Goal: Task Accomplishment & Management: Manage account settings

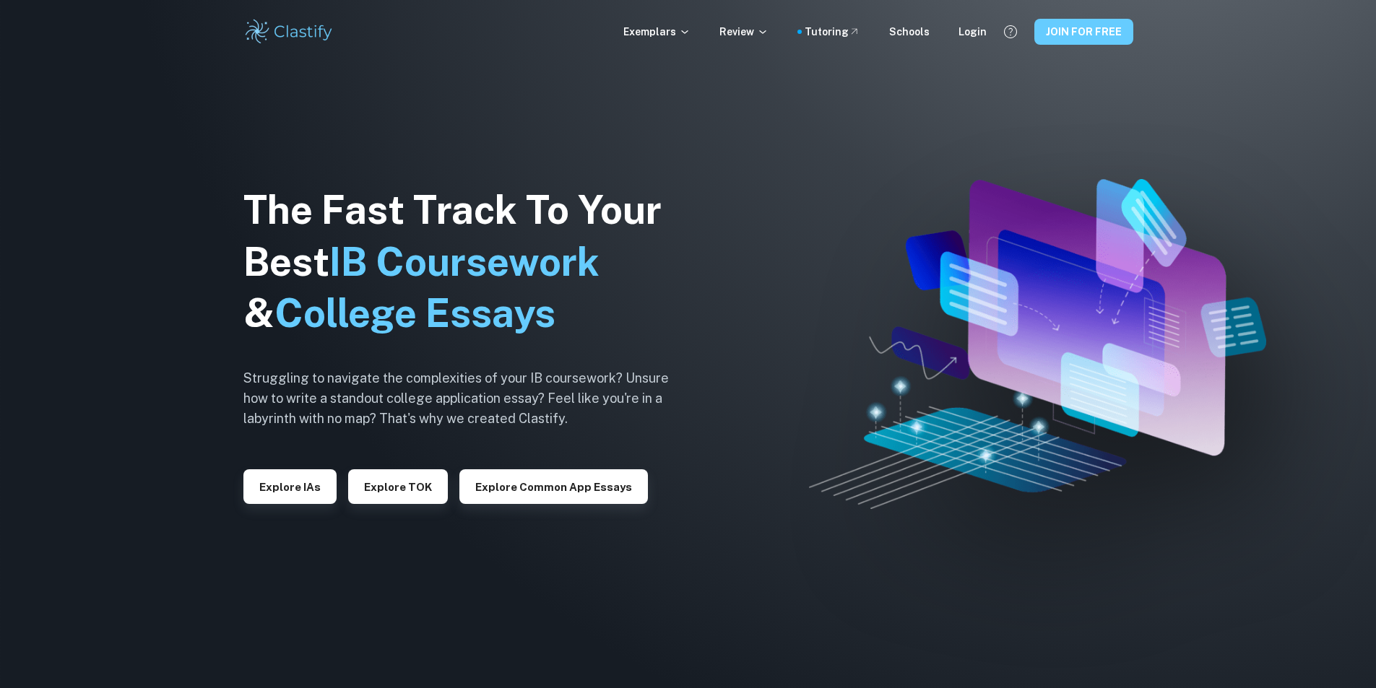
click at [1120, 43] on button "JOIN FOR FREE" at bounding box center [1084, 32] width 99 height 26
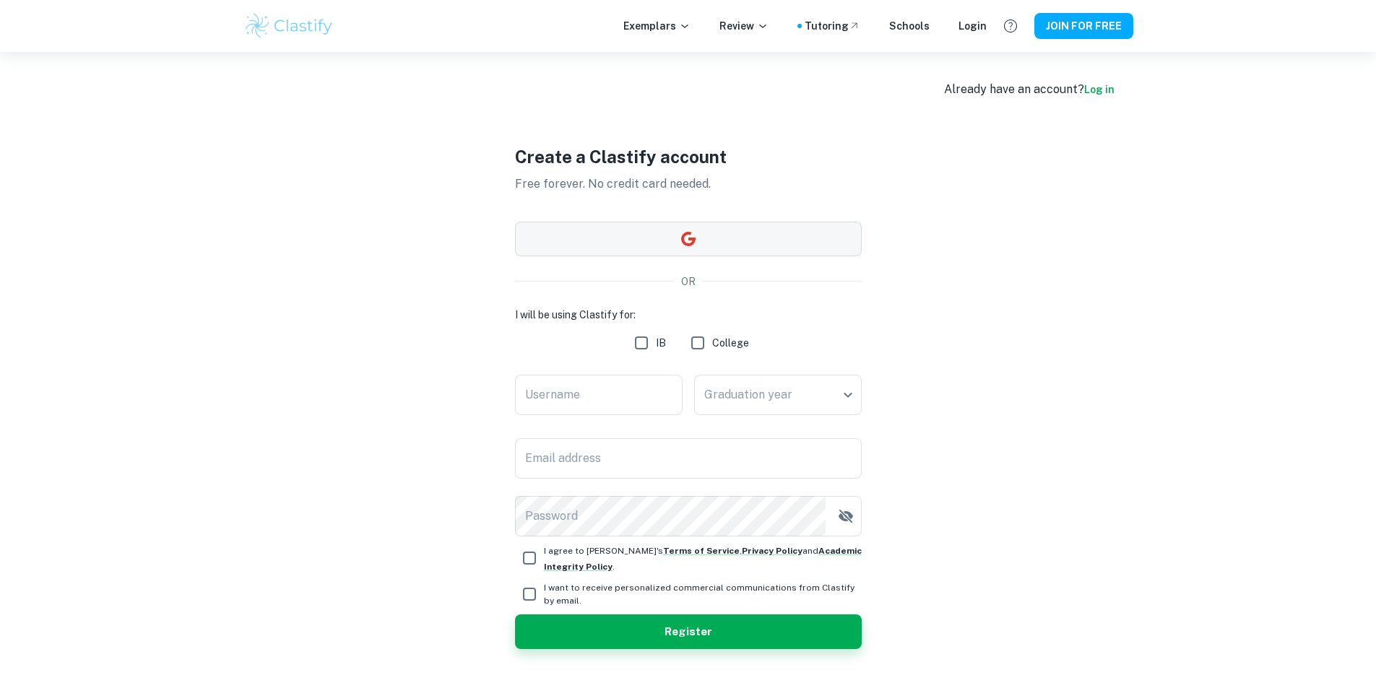
click at [725, 241] on button "button" at bounding box center [688, 239] width 347 height 35
drag, startPoint x: 735, startPoint y: 138, endPoint x: 743, endPoint y: 113, distance: 26.3
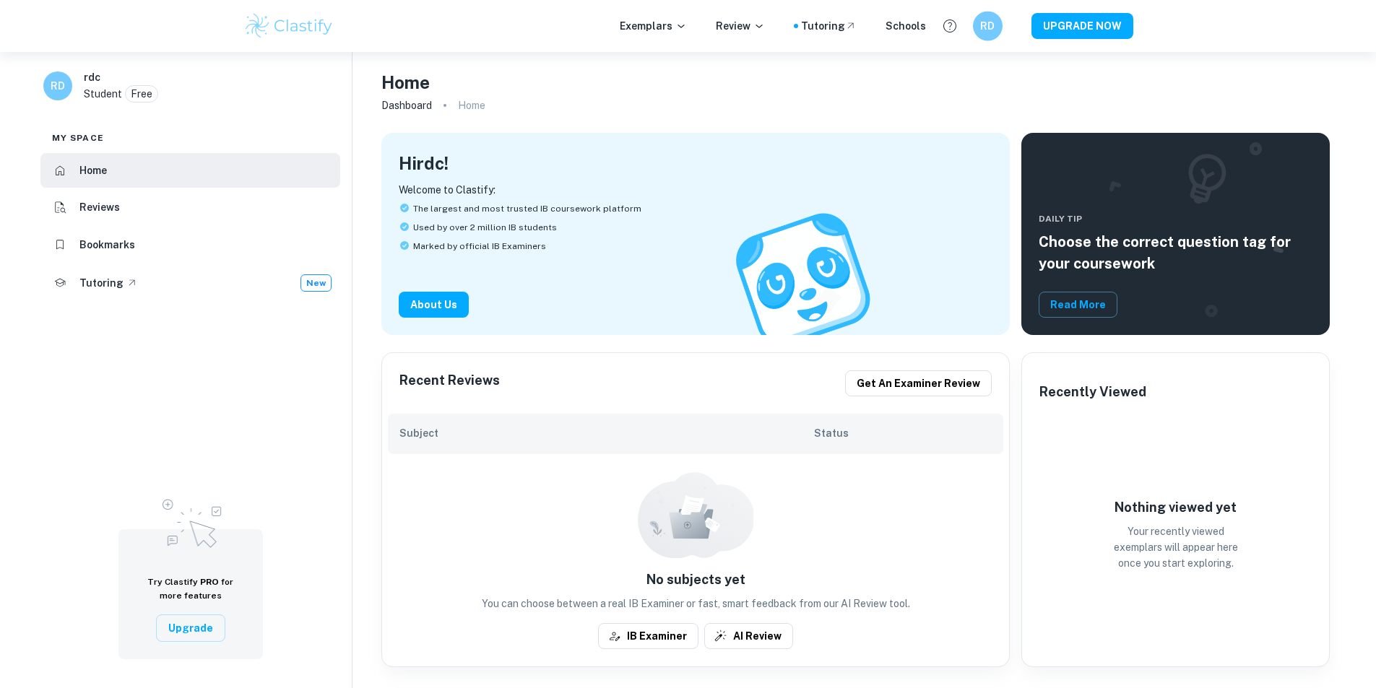
click at [983, 27] on h6 "RD" at bounding box center [987, 26] width 17 height 17
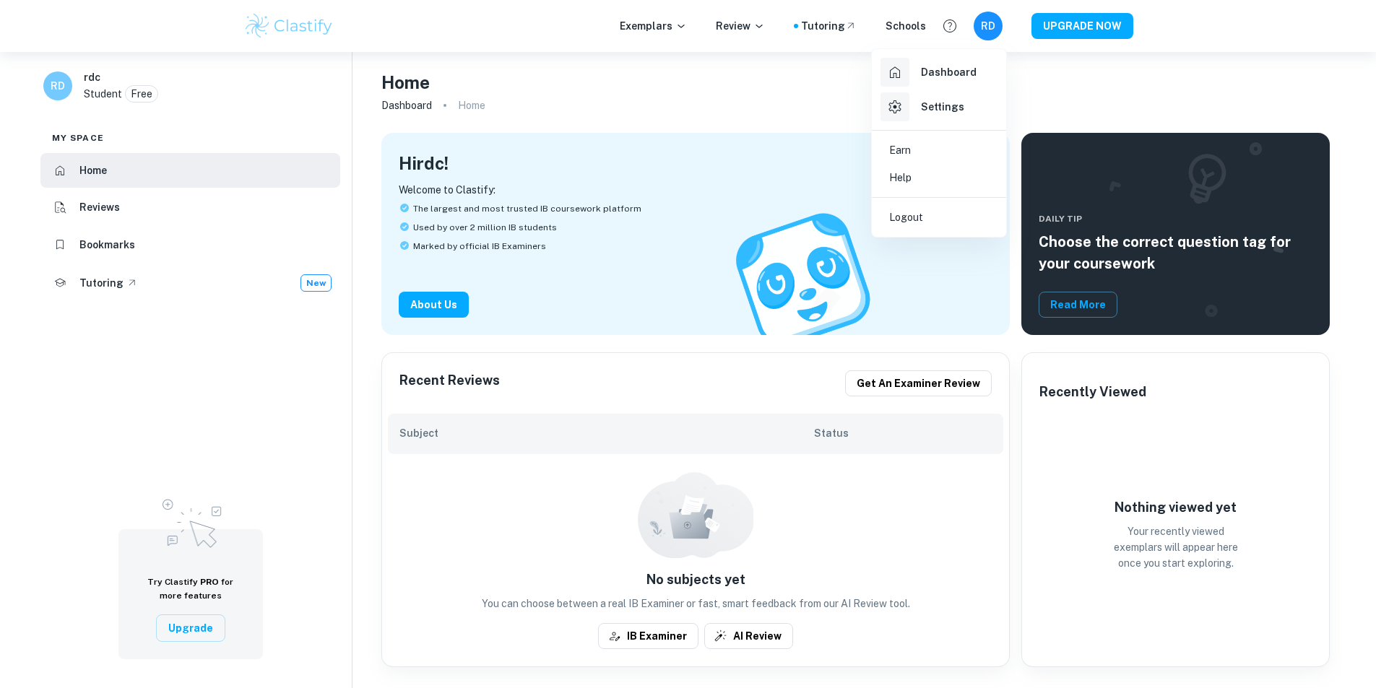
click at [947, 107] on h6 "Settings" at bounding box center [942, 107] width 43 height 16
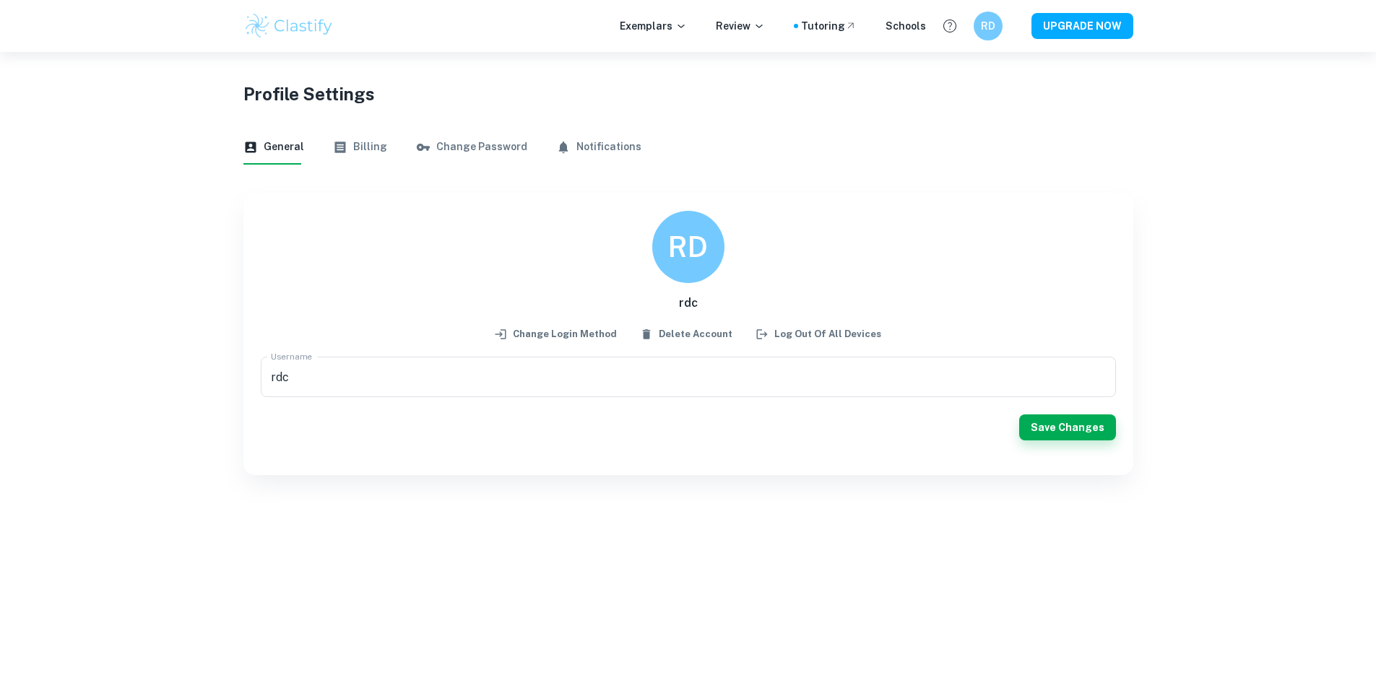
click at [375, 143] on button "Billing" at bounding box center [360, 147] width 54 height 35
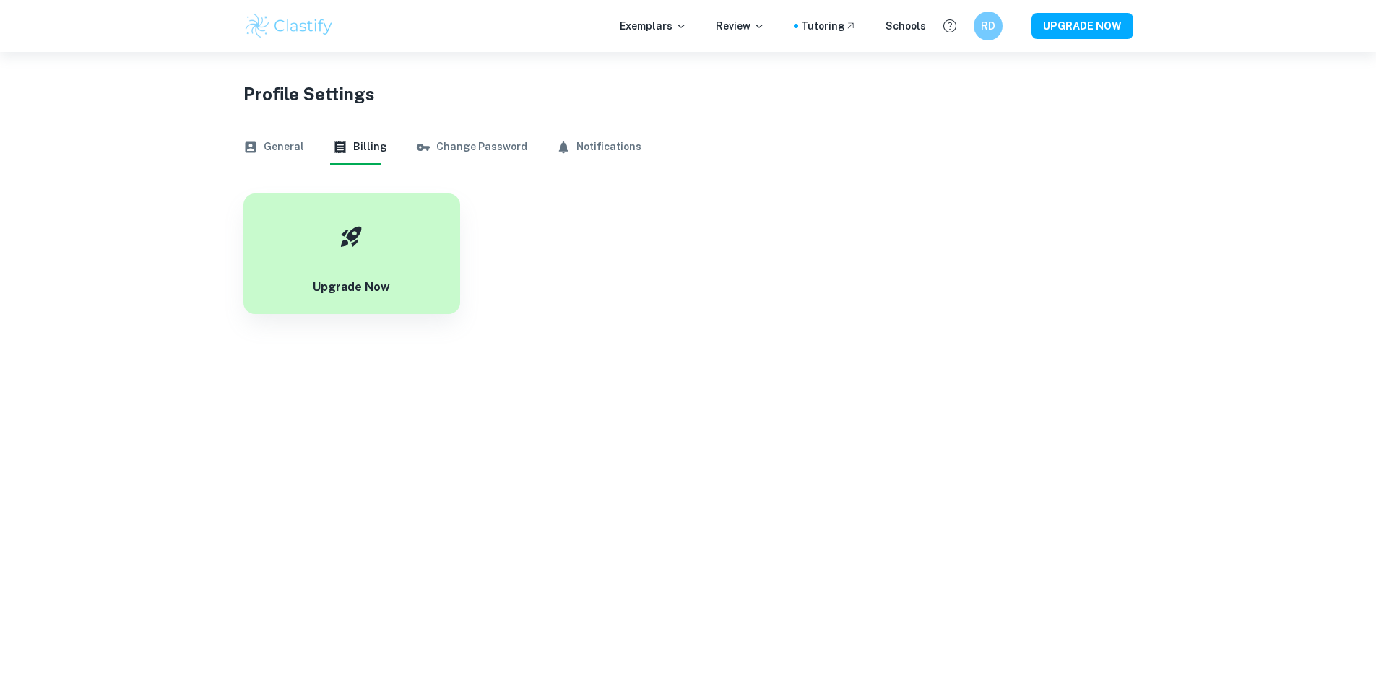
click at [416, 139] on button "Change Password" at bounding box center [471, 147] width 111 height 35
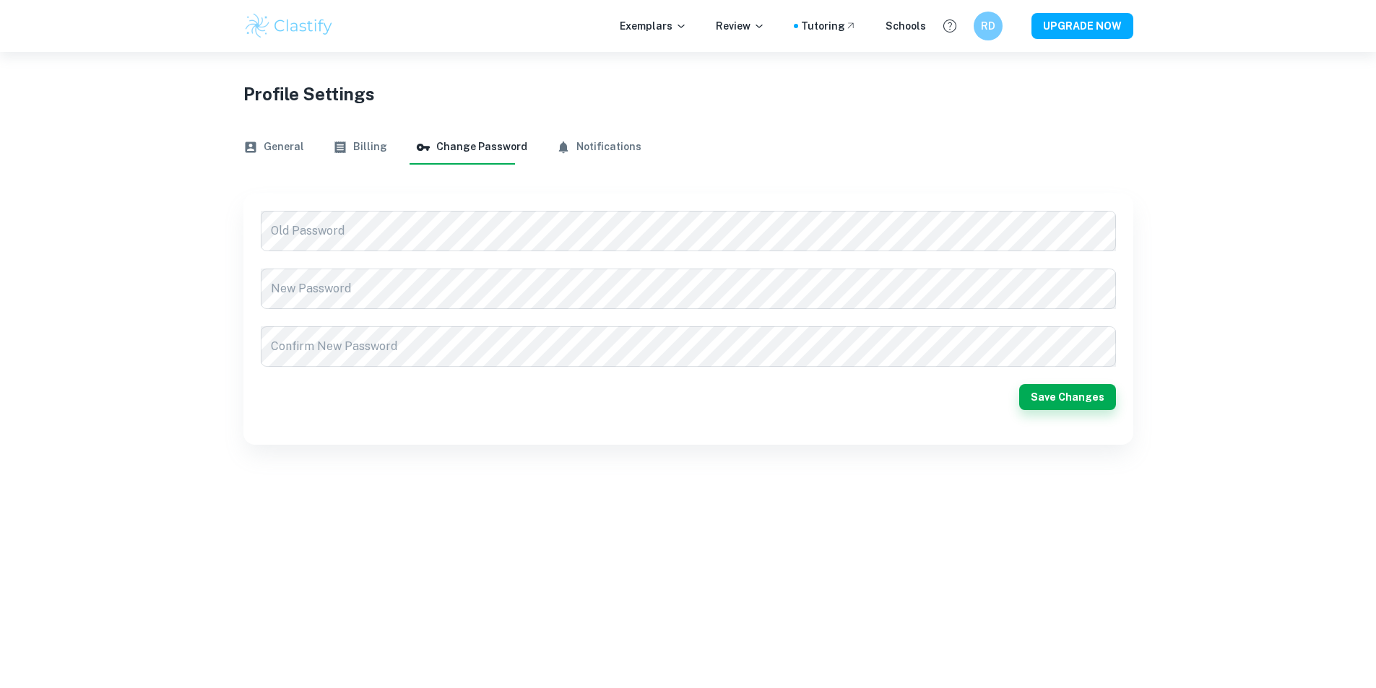
click at [563, 155] on button "Notifications" at bounding box center [598, 147] width 85 height 35
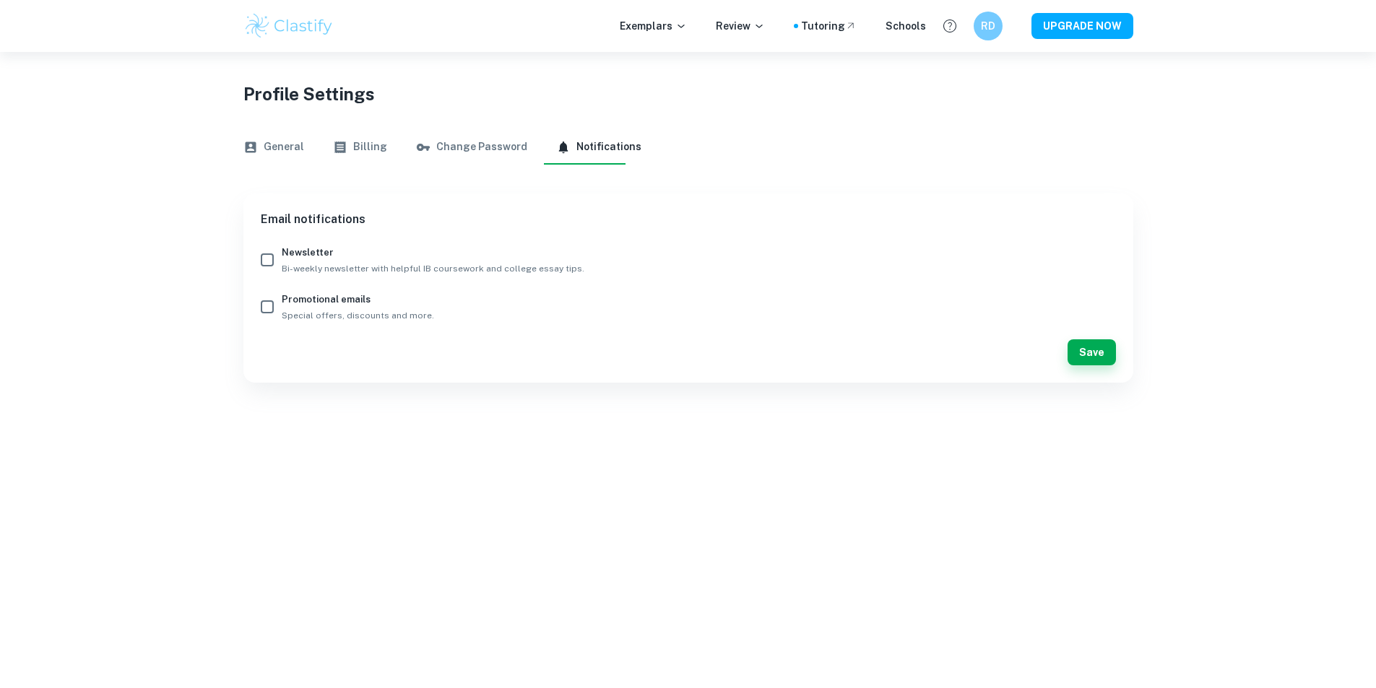
click at [271, 150] on button "General" at bounding box center [273, 147] width 61 height 35
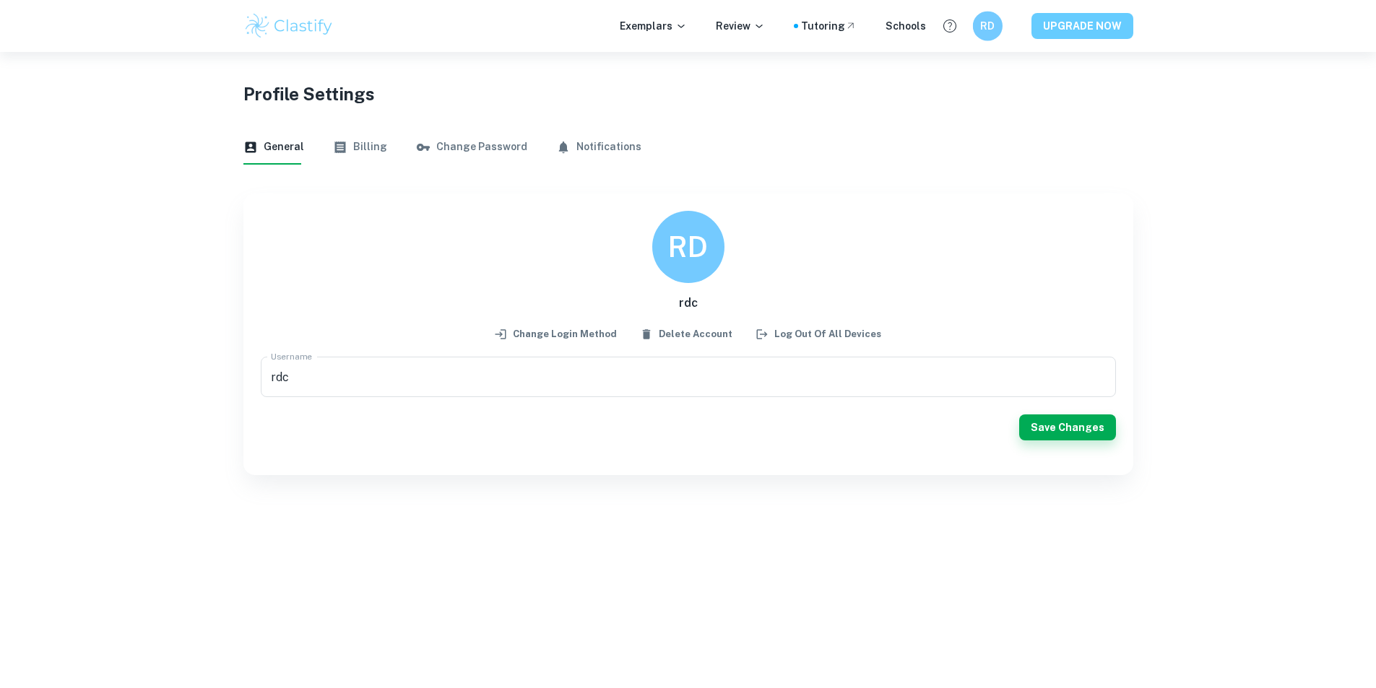
click at [1071, 31] on button "UPGRADE NOW" at bounding box center [1083, 26] width 102 height 26
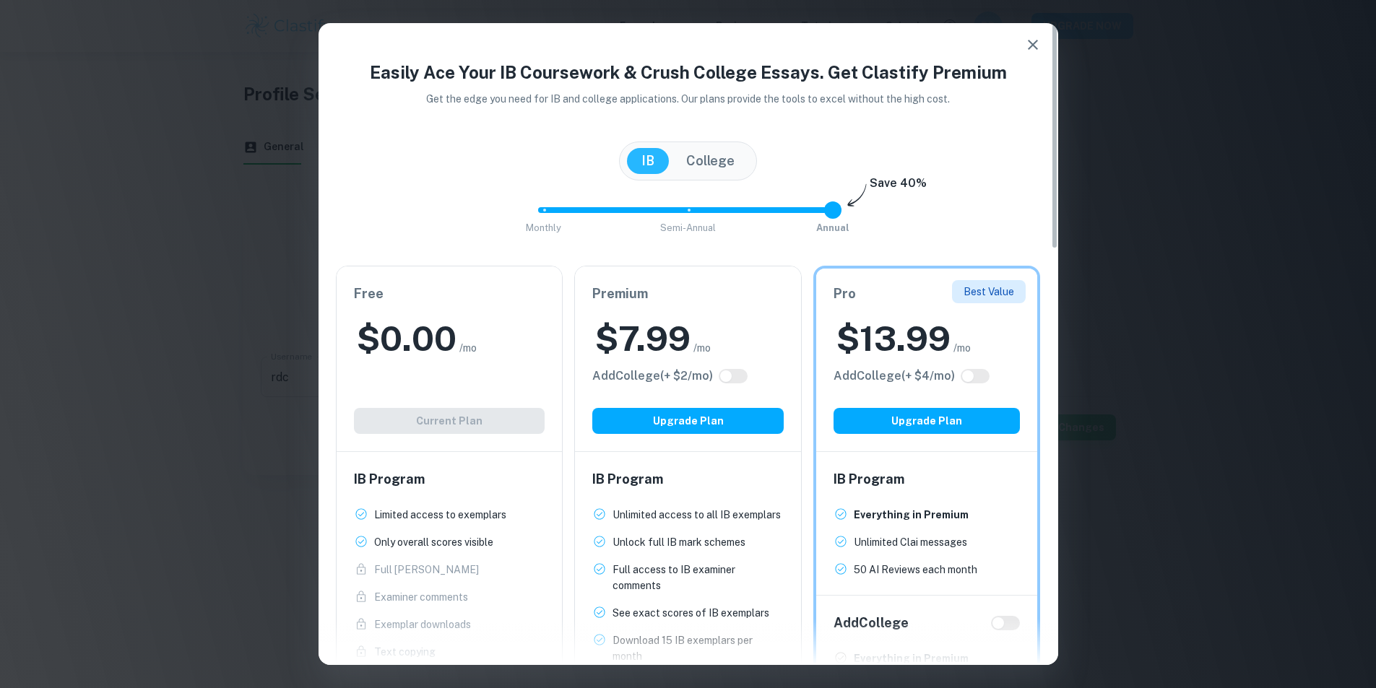
drag, startPoint x: 832, startPoint y: 215, endPoint x: 724, endPoint y: 189, distance: 110.7
click at [799, 212] on span "Monthly Semi-Annual Annual" at bounding box center [688, 210] width 289 height 25
click at [699, 155] on button "College" at bounding box center [710, 161] width 77 height 26
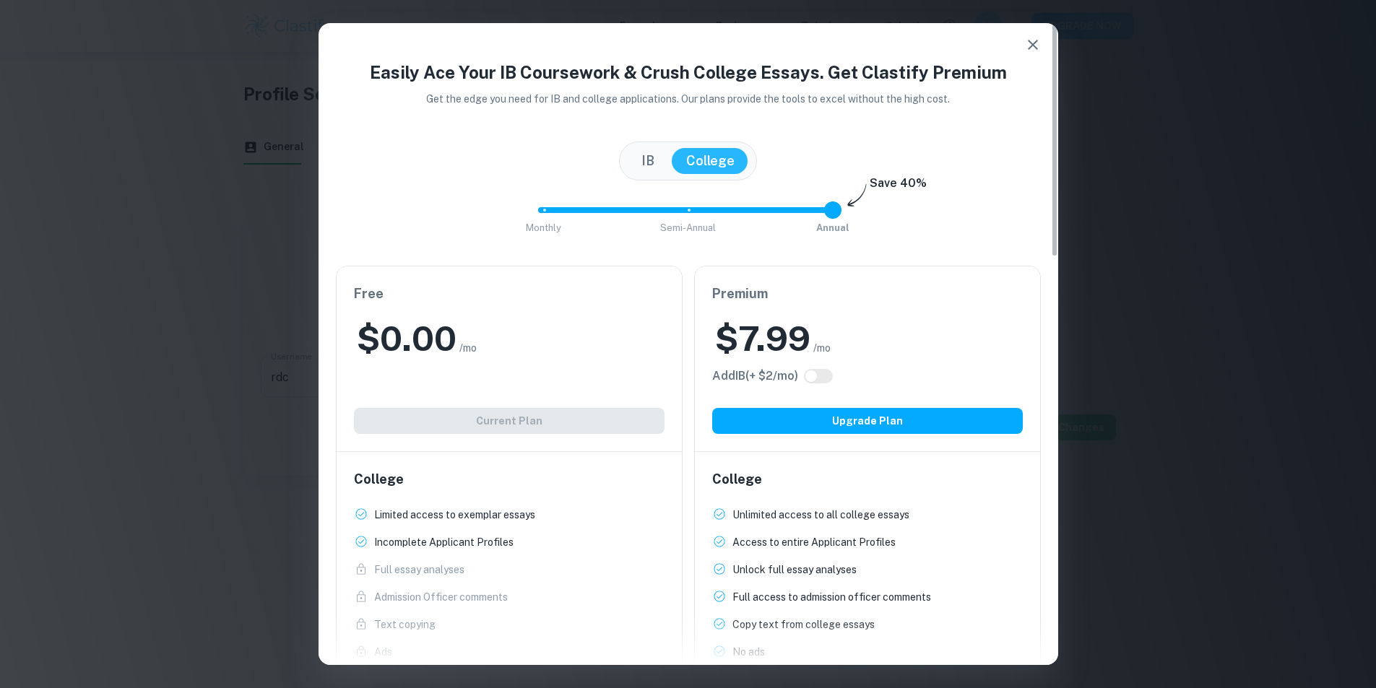
click at [632, 156] on button "IB" at bounding box center [648, 161] width 42 height 26
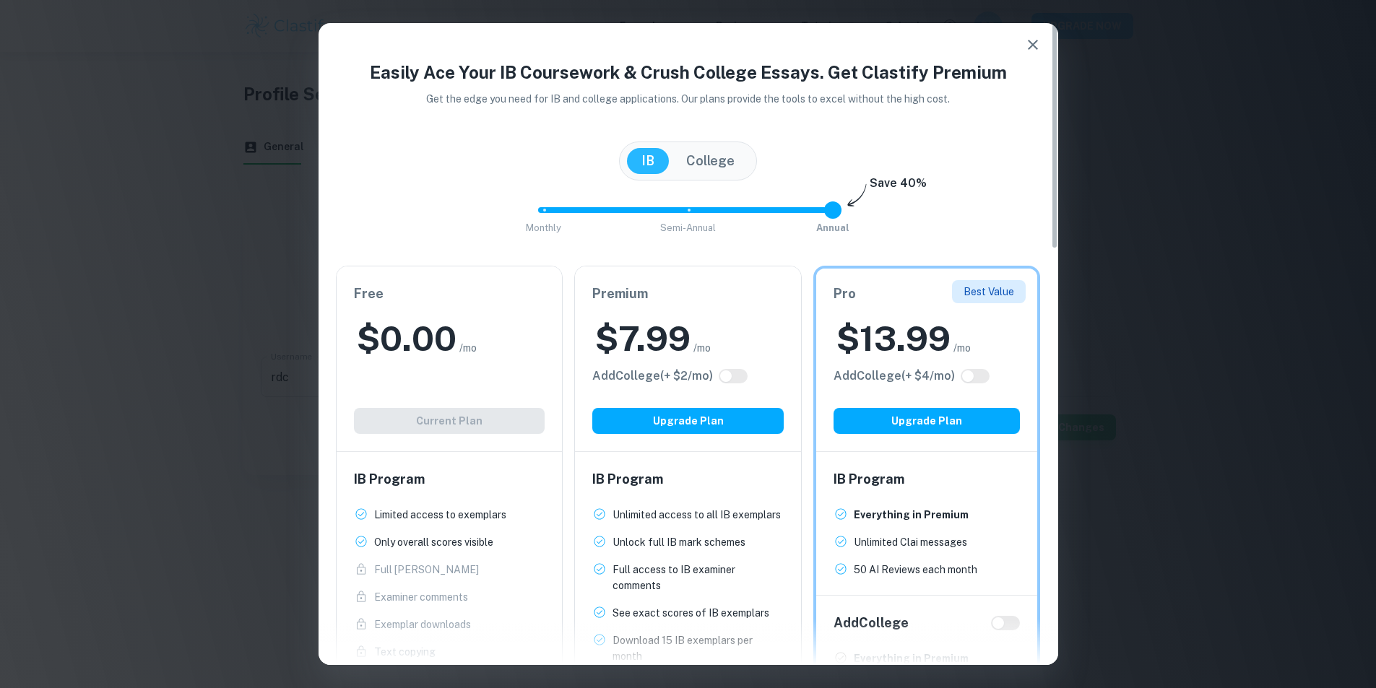
click at [720, 176] on div "[GEOGRAPHIC_DATA]" at bounding box center [688, 161] width 138 height 39
click at [720, 166] on button "College" at bounding box center [710, 161] width 77 height 26
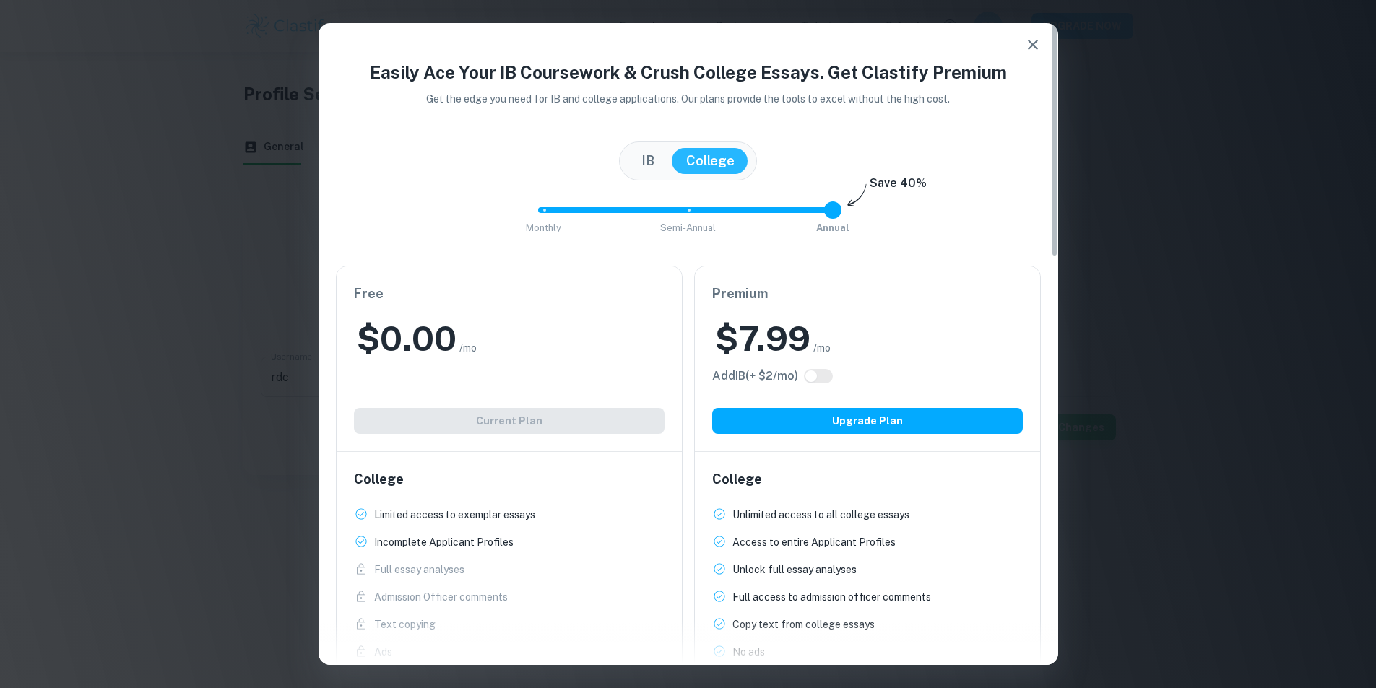
click at [634, 153] on button "IB" at bounding box center [648, 161] width 42 height 26
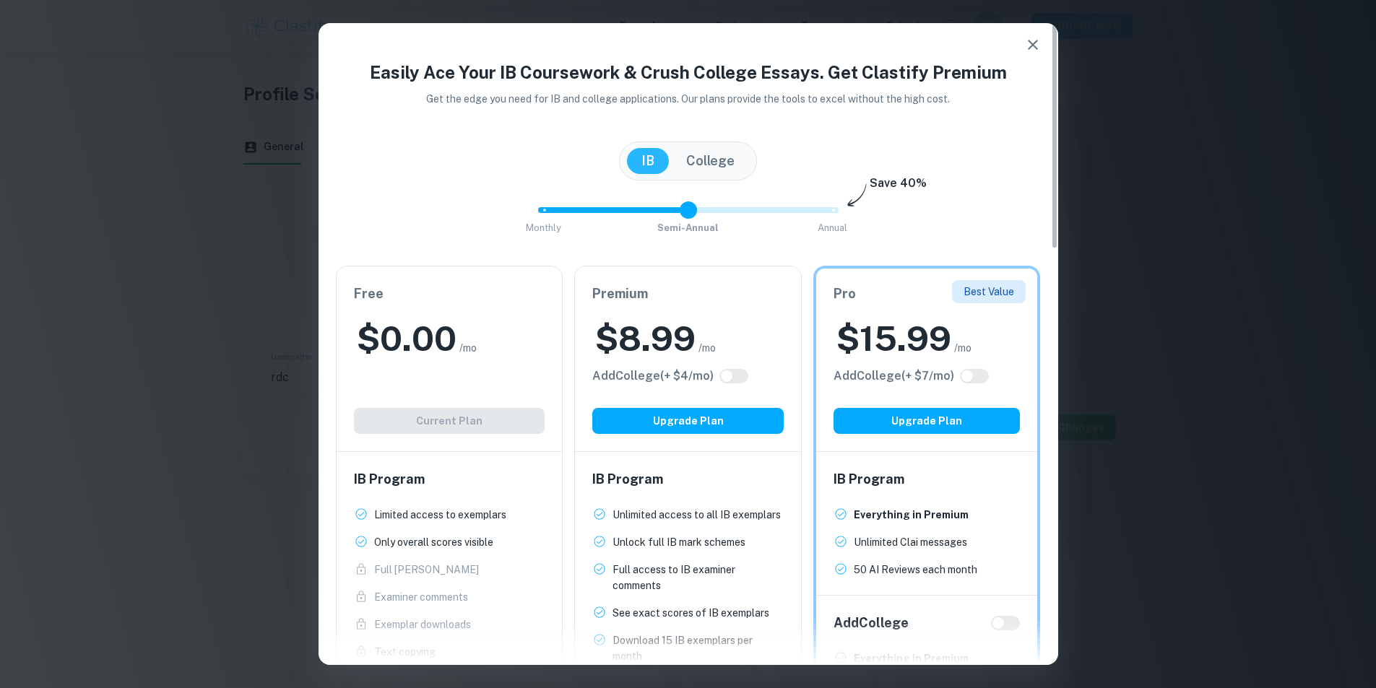
type input "0"
drag, startPoint x: 826, startPoint y: 209, endPoint x: 484, endPoint y: 182, distance: 342.7
click at [485, 182] on div "Easily Ace Your IB Coursework & Crush College Essays. Get Clastify Premium Get …" at bounding box center [689, 527] width 740 height 936
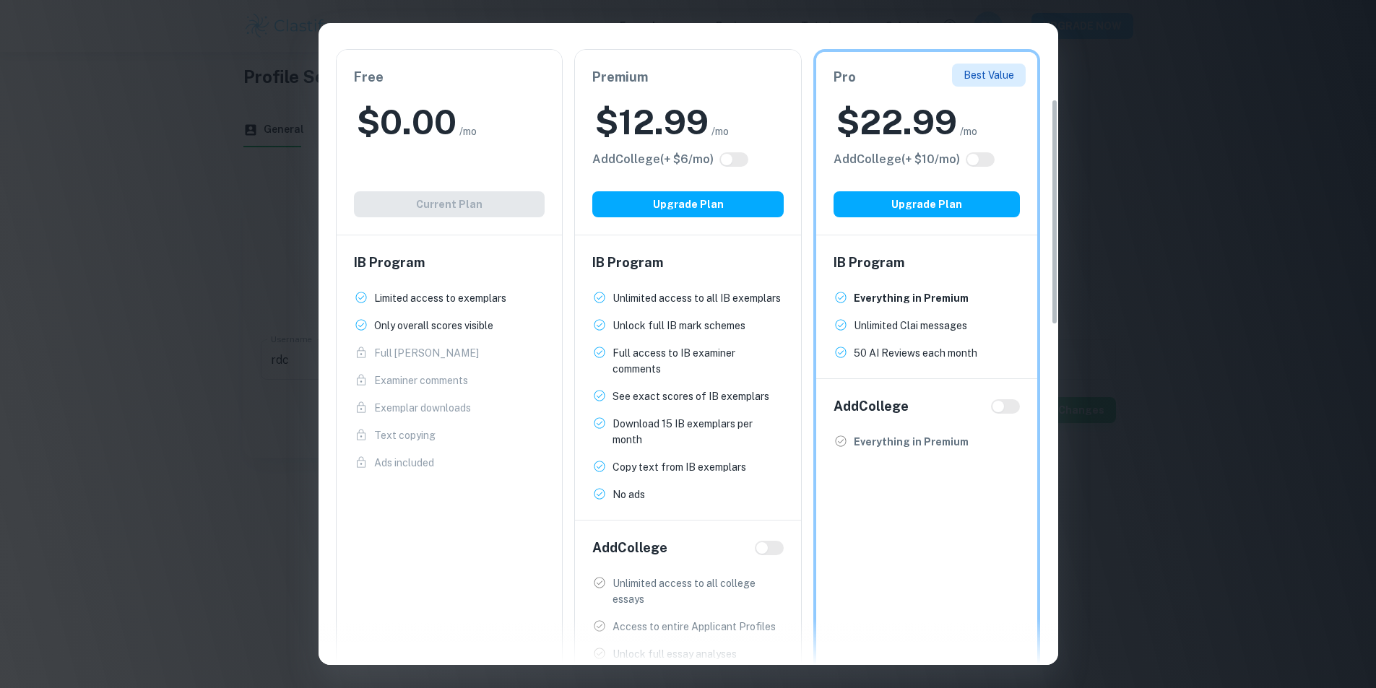
scroll to position [52, 0]
click at [917, 194] on button "Upgrade Plan" at bounding box center [927, 204] width 187 height 26
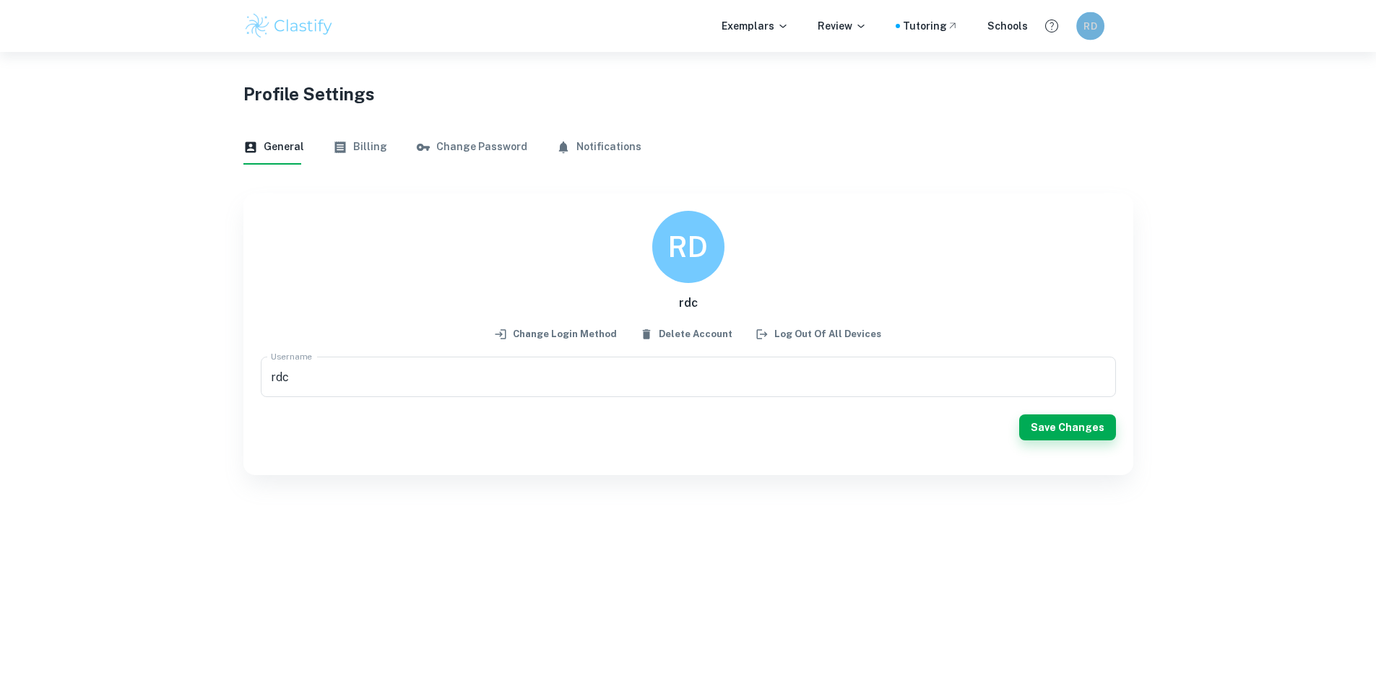
click at [1086, 21] on h6 "RD" at bounding box center [1090, 25] width 16 height 15
click at [1204, 198] on div at bounding box center [688, 344] width 1376 height 688
click at [345, 149] on button "Billing" at bounding box center [360, 147] width 54 height 35
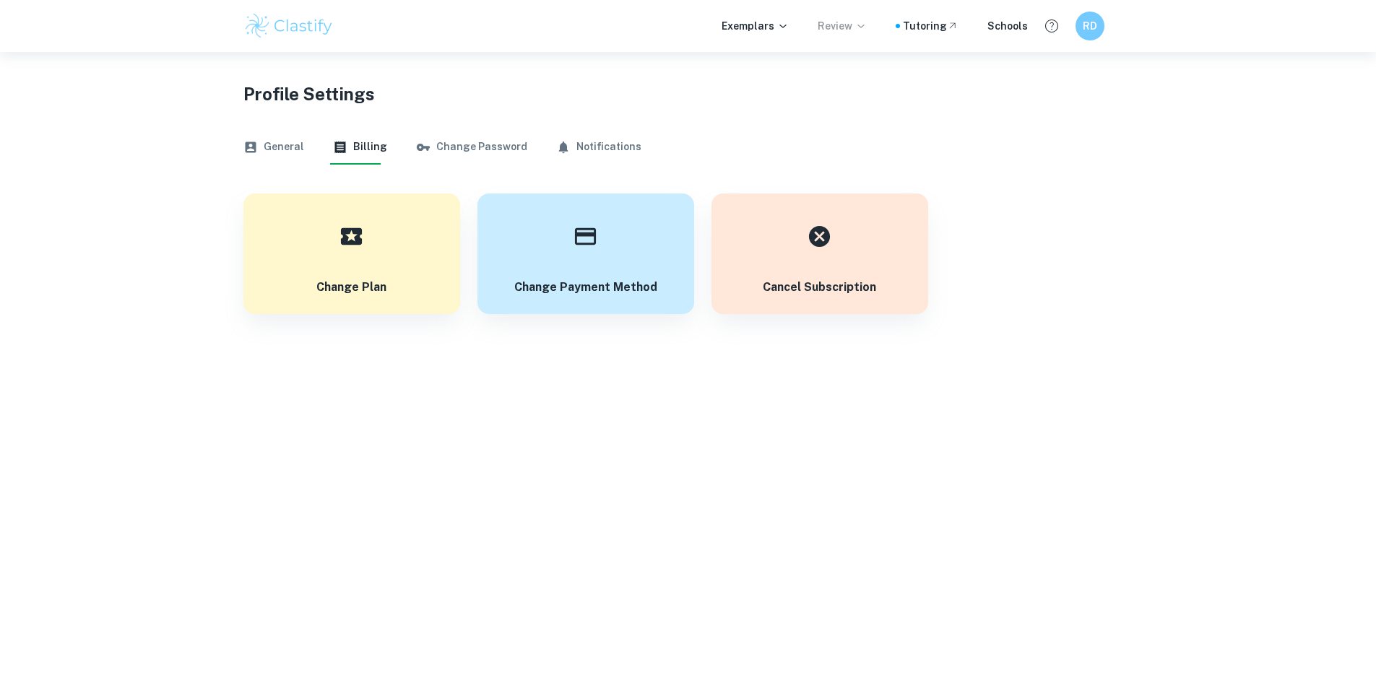
click at [830, 26] on p "Review" at bounding box center [842, 26] width 49 height 16
click at [1107, 298] on div at bounding box center [688, 344] width 1376 height 688
click at [733, 30] on p "Exemplars" at bounding box center [755, 26] width 67 height 16
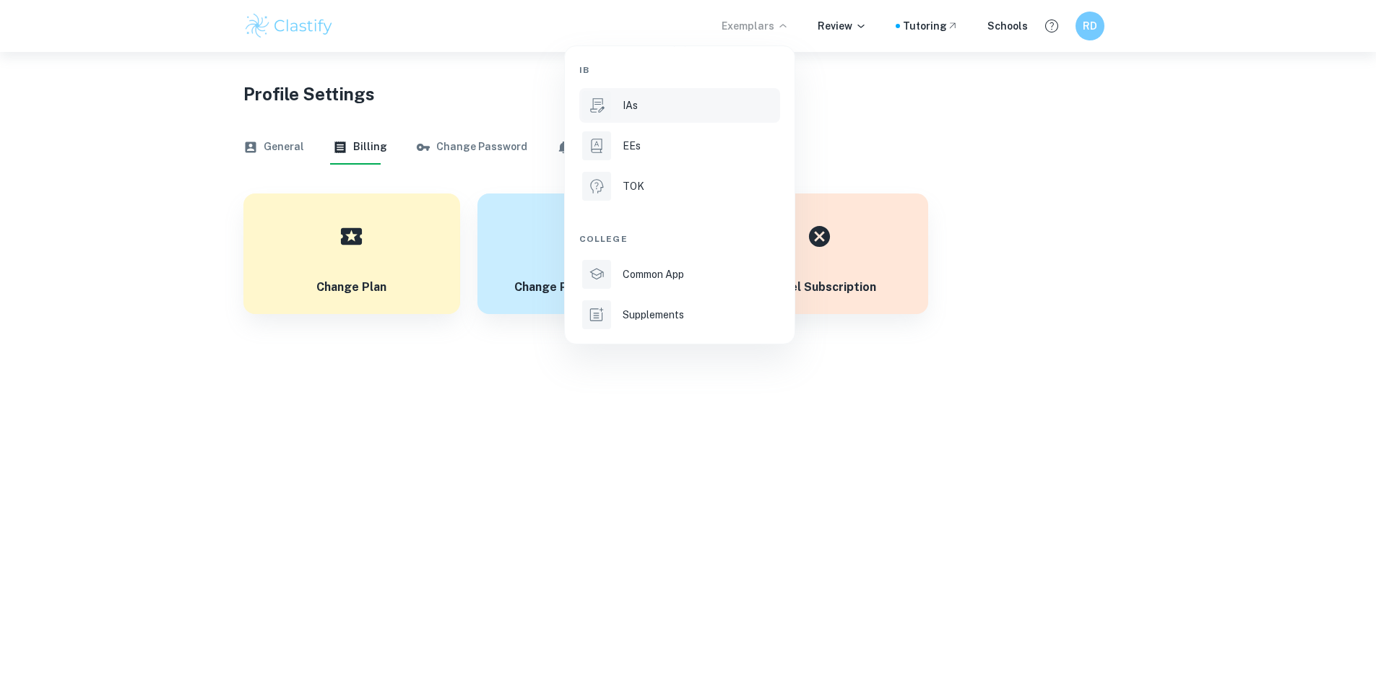
click at [617, 88] on li "IAs" at bounding box center [679, 105] width 201 height 35
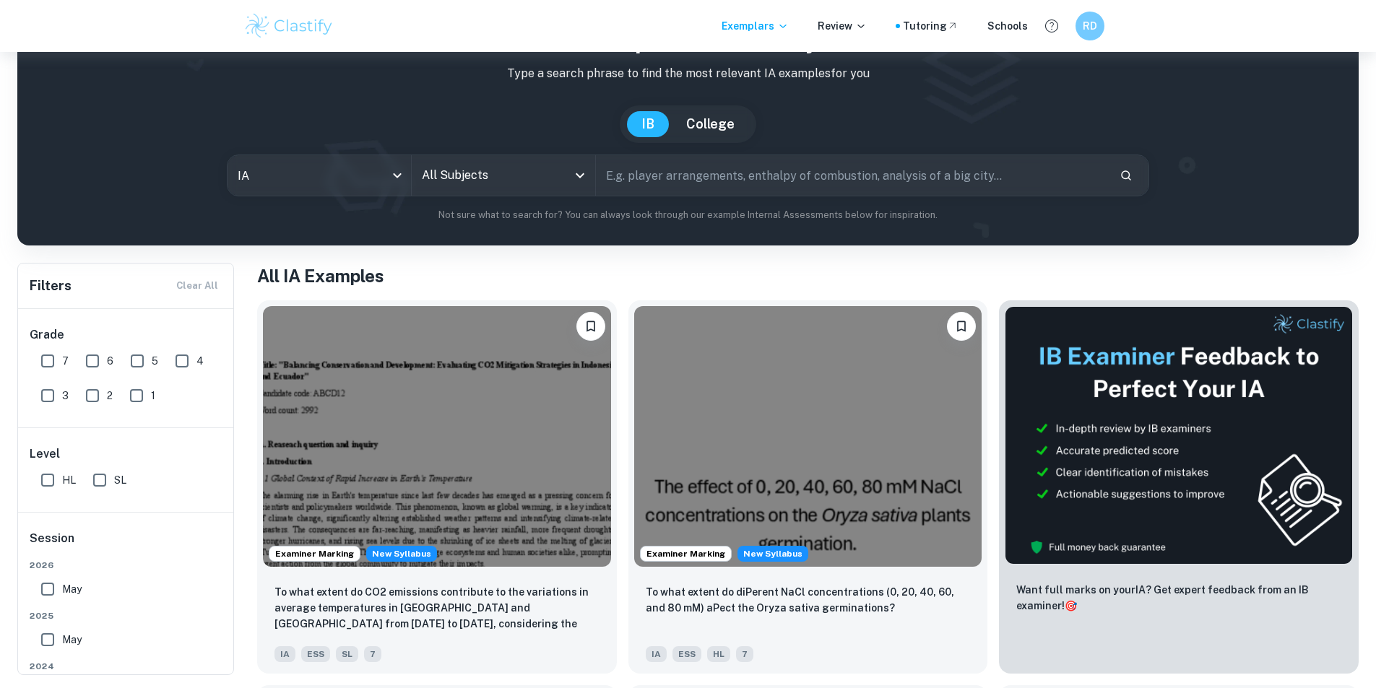
scroll to position [72, 0]
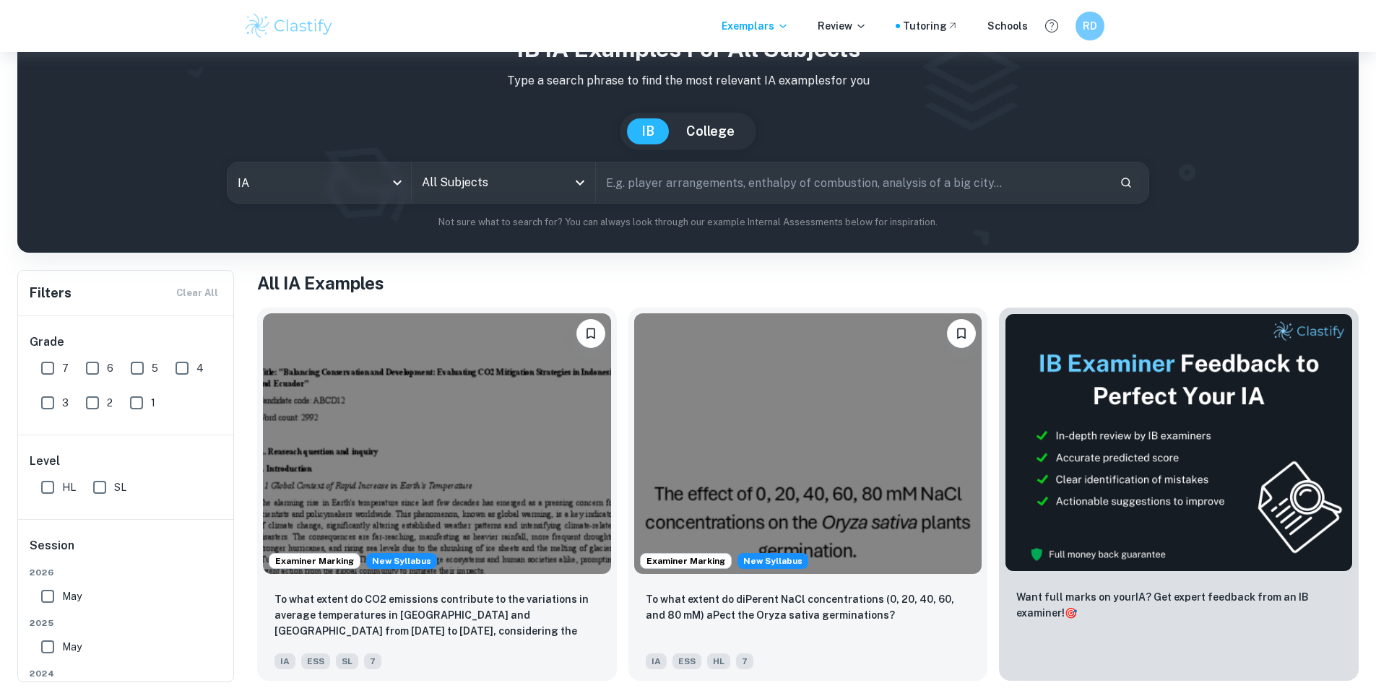
click at [1097, 27] on h6 "RD" at bounding box center [1089, 26] width 17 height 16
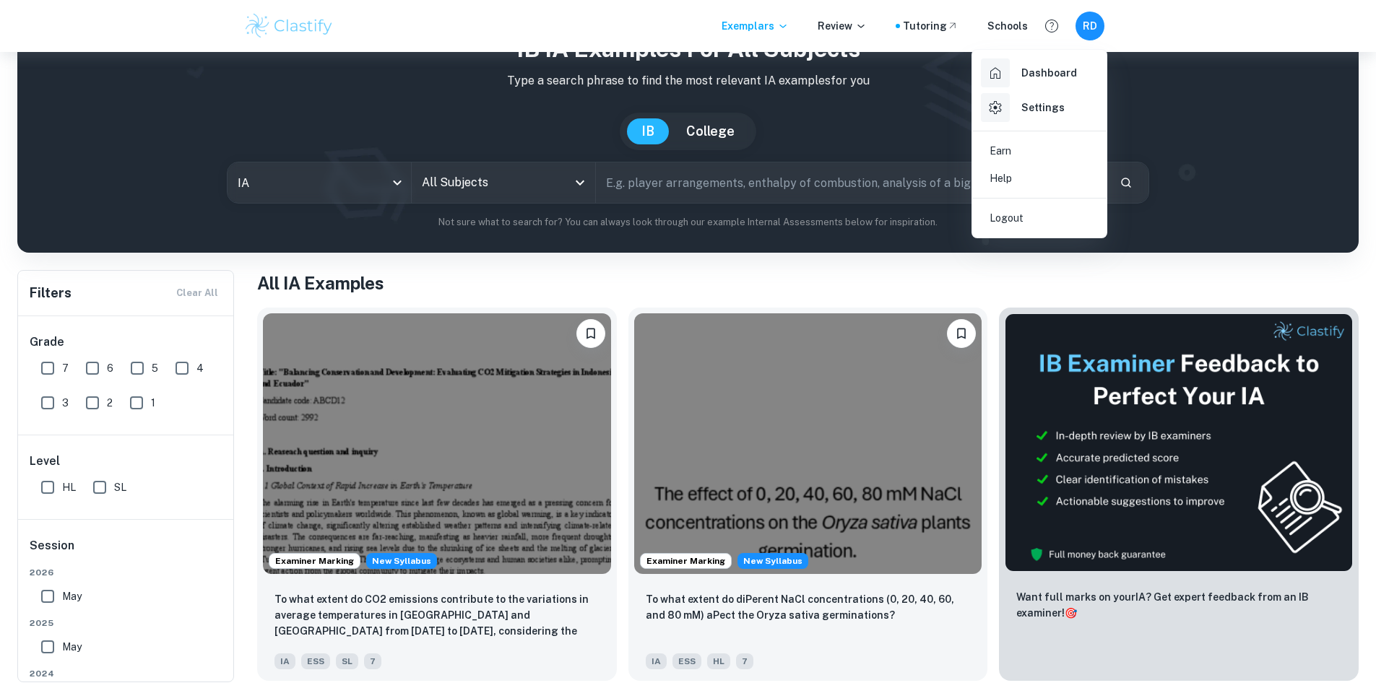
click at [1016, 102] on div "Settings" at bounding box center [1023, 107] width 84 height 29
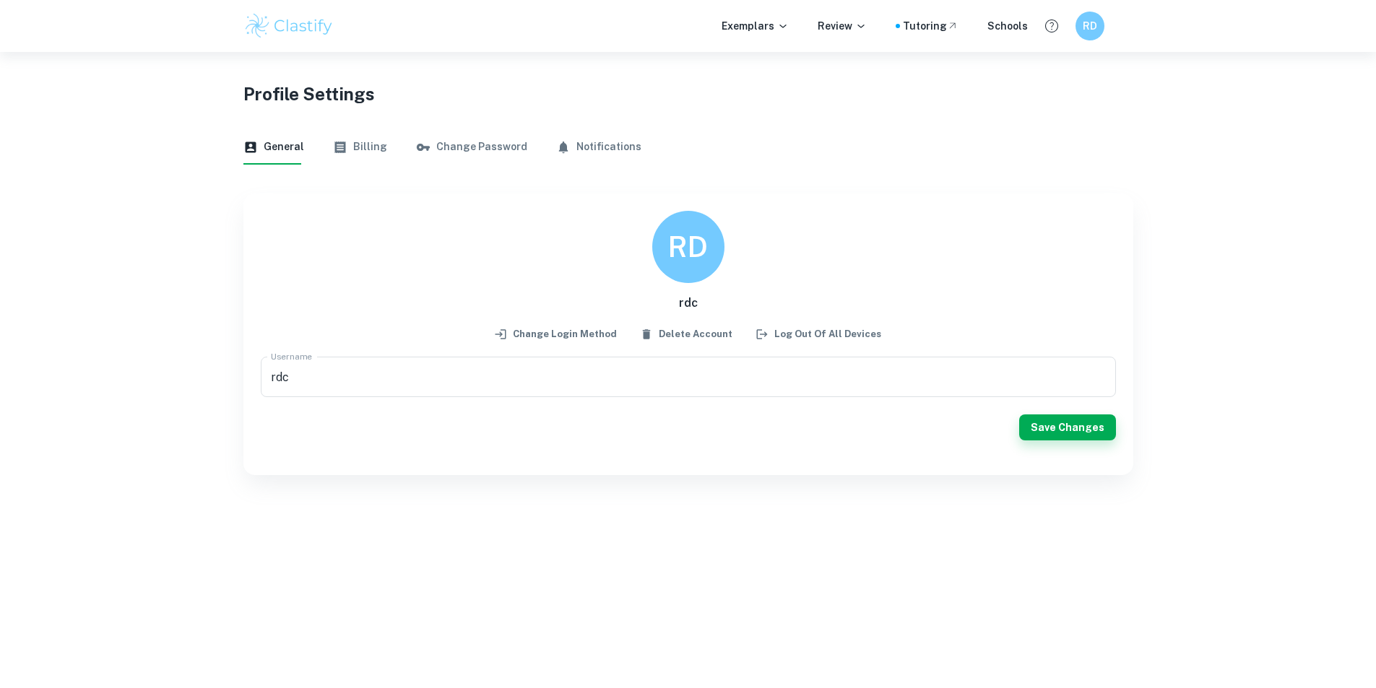
click at [460, 152] on button "Change Password" at bounding box center [471, 147] width 111 height 35
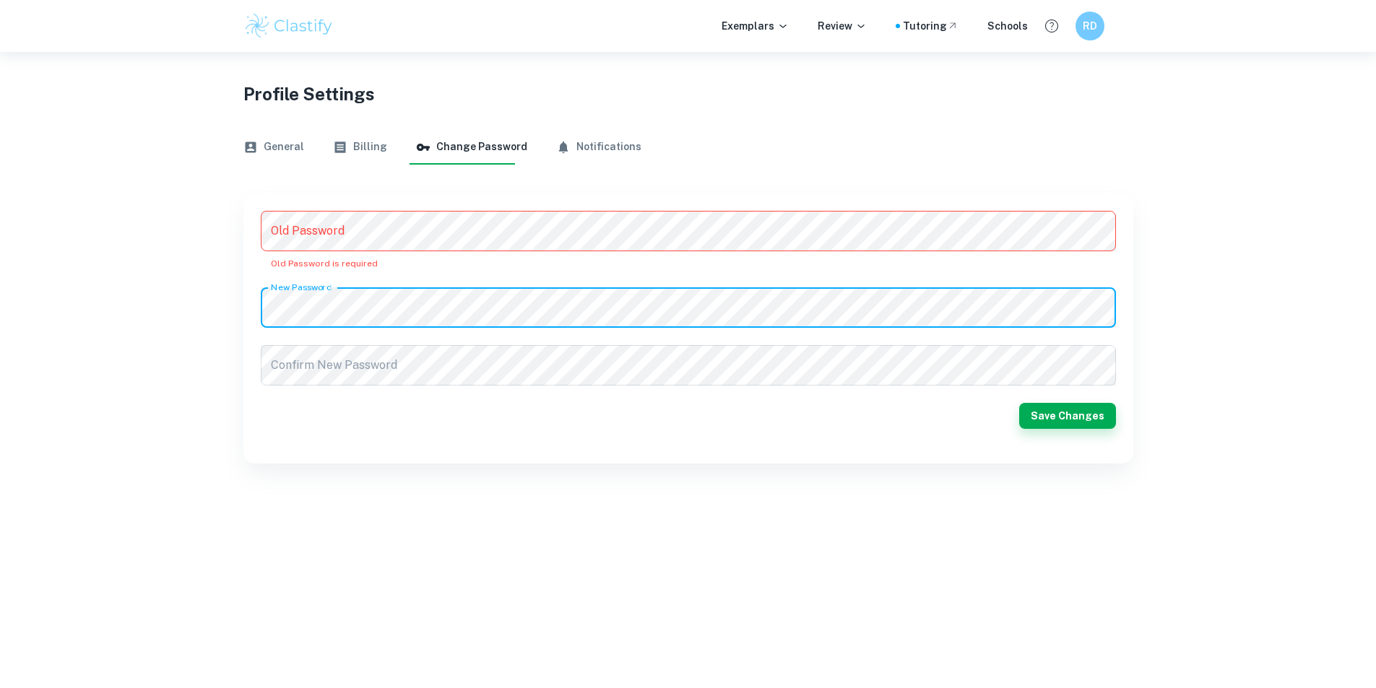
drag, startPoint x: 421, startPoint y: 199, endPoint x: 420, endPoint y: 208, distance: 8.8
click at [420, 206] on div "Old Password Old Password Old Password is required New Password New Password Co…" at bounding box center [688, 329] width 890 height 270
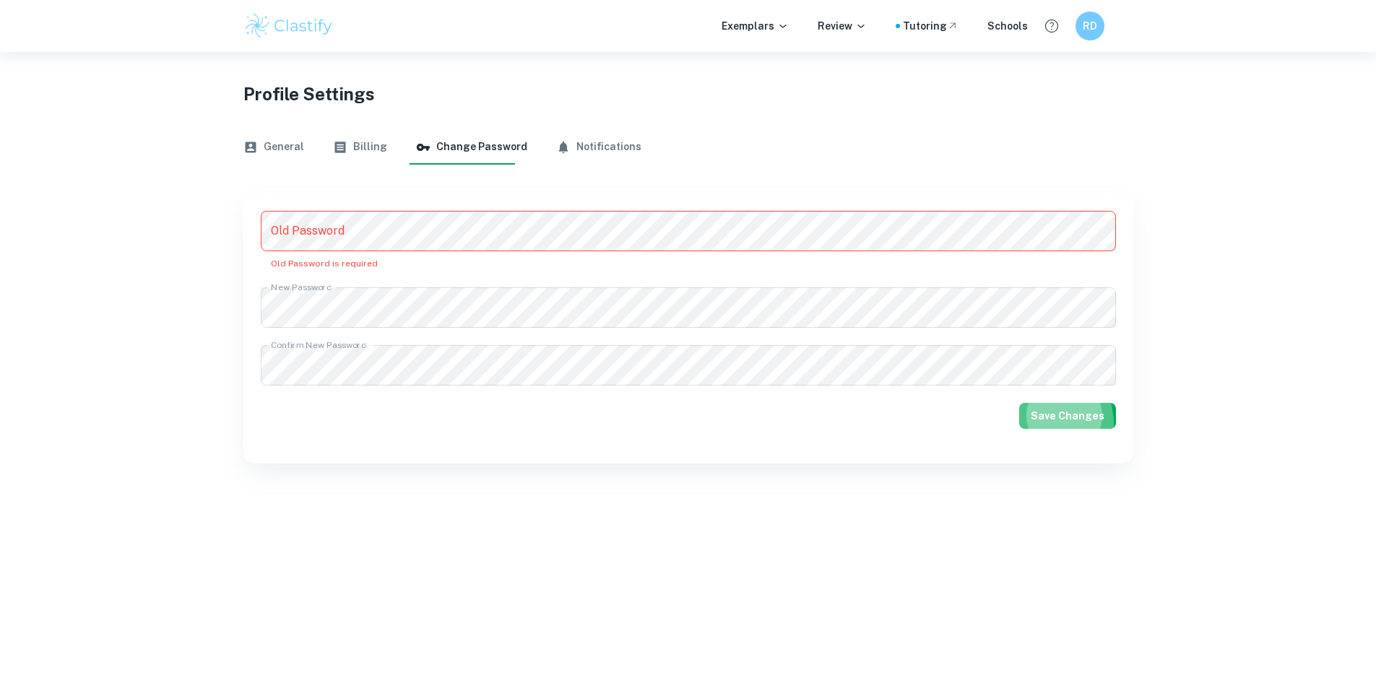
click at [1033, 426] on button "Save Changes" at bounding box center [1067, 416] width 97 height 26
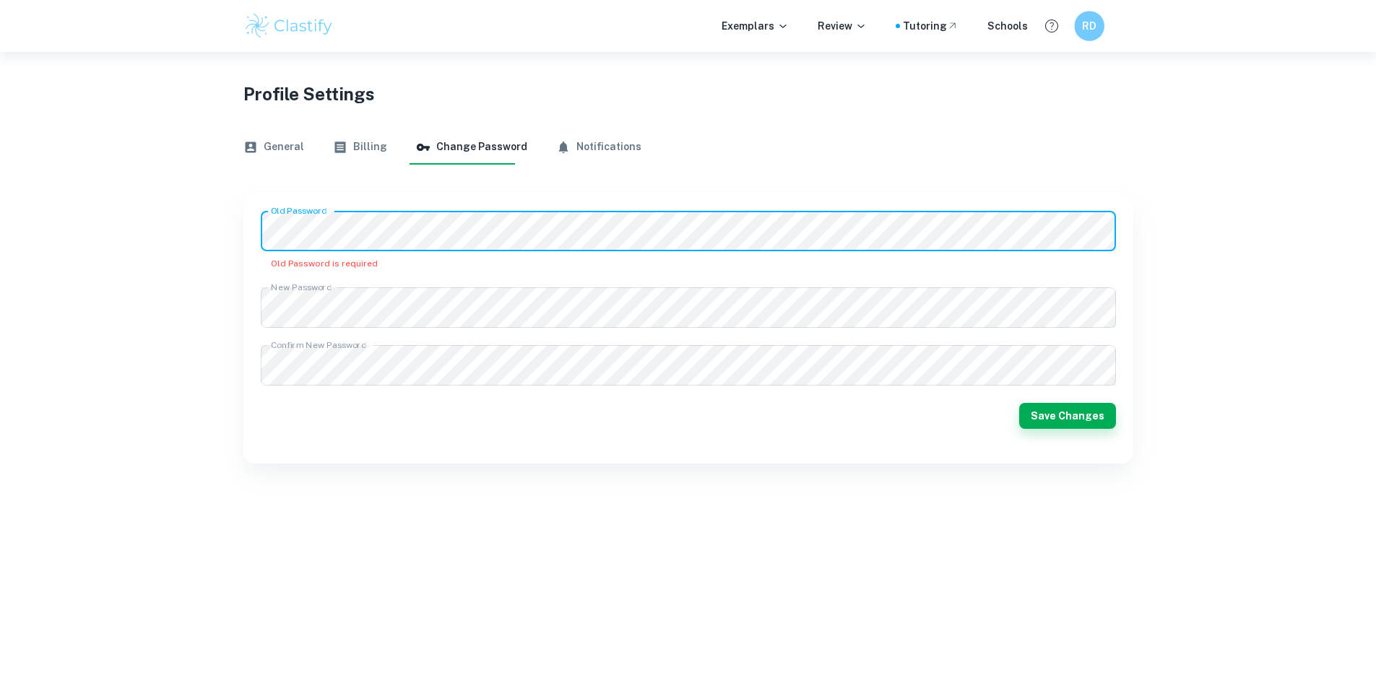
click at [1107, 20] on div "RD" at bounding box center [1104, 26] width 60 height 30
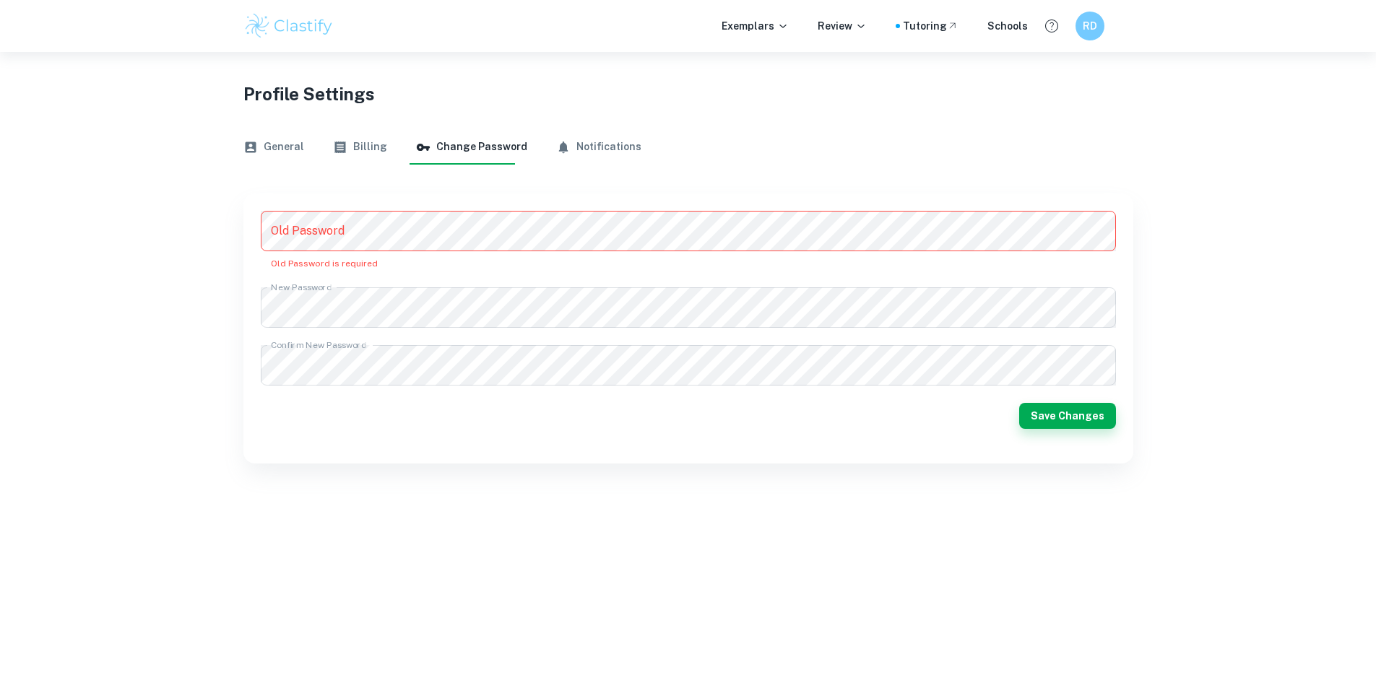
click at [293, 160] on button "General" at bounding box center [273, 147] width 61 height 35
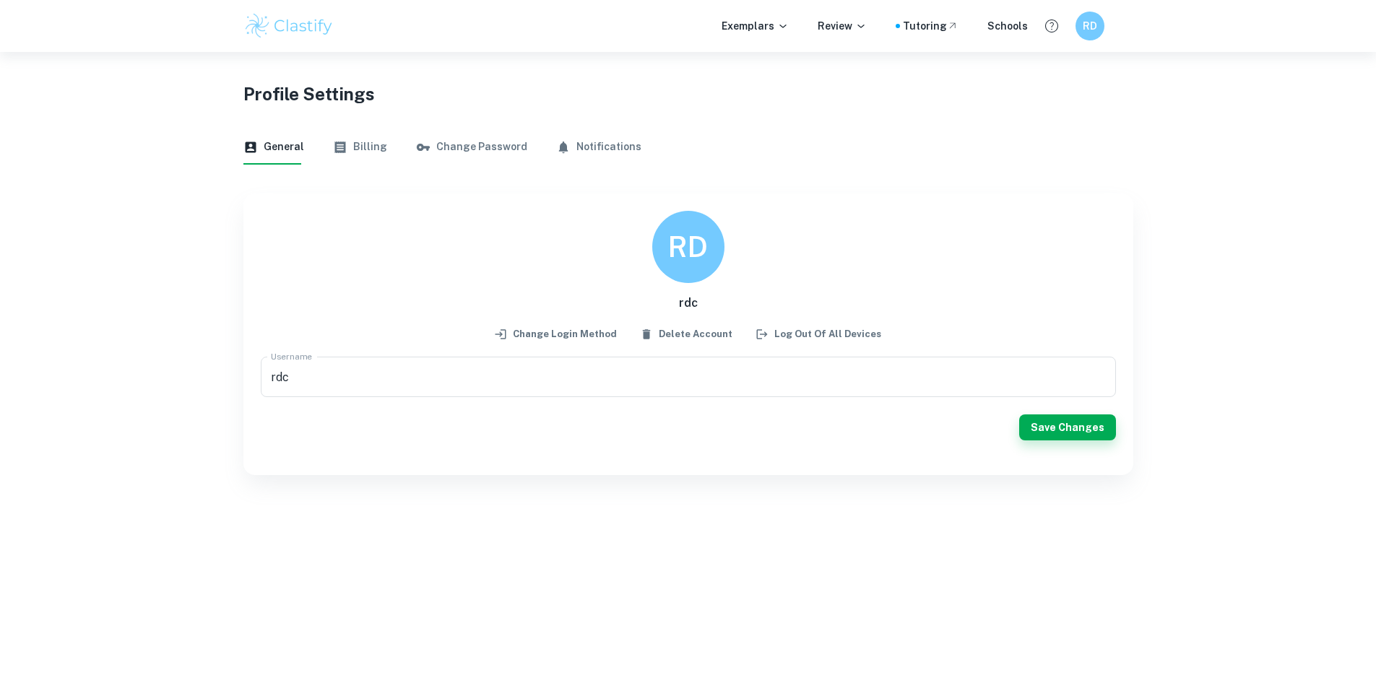
click at [594, 176] on div "General Billing Change Password Notifications RD rdc Change login method Delete…" at bounding box center [688, 302] width 890 height 345
drag, startPoint x: 589, startPoint y: 145, endPoint x: 483, endPoint y: 215, distance: 126.8
click at [496, 176] on div "General Billing Change Password Notifications RD rdc Change login method Delete…" at bounding box center [688, 302] width 890 height 345
click at [582, 323] on div "RD rdc Change login method Delete Account Log out of all devices" at bounding box center [688, 278] width 855 height 134
click at [574, 332] on button "Change login method" at bounding box center [556, 335] width 129 height 22
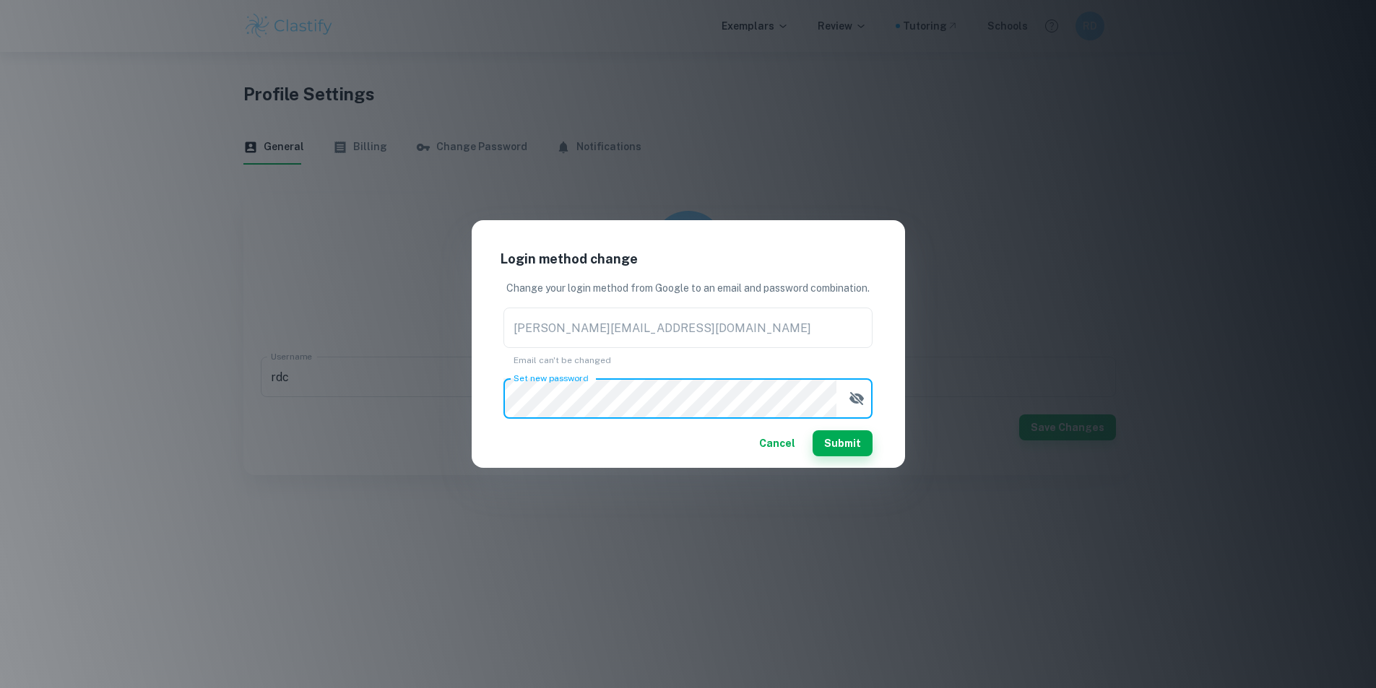
click at [869, 401] on button "button" at bounding box center [856, 398] width 29 height 29
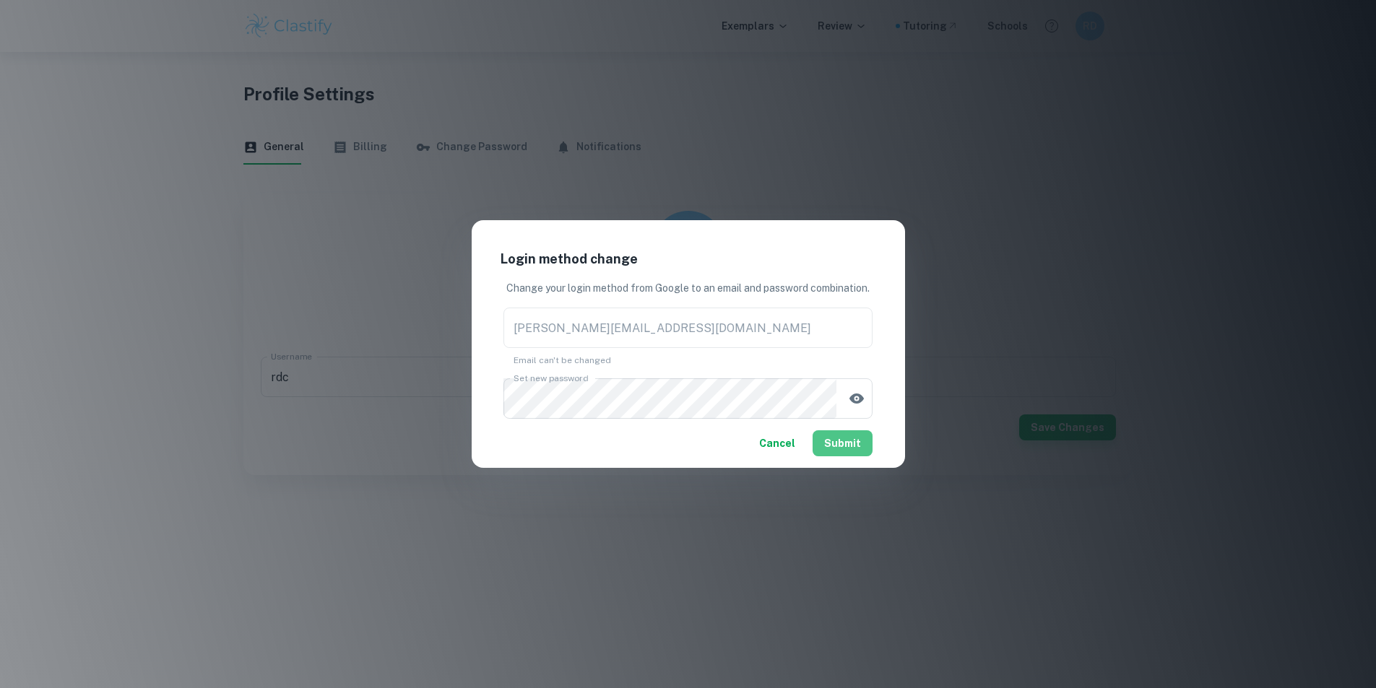
click at [825, 441] on button "Submit" at bounding box center [843, 444] width 60 height 26
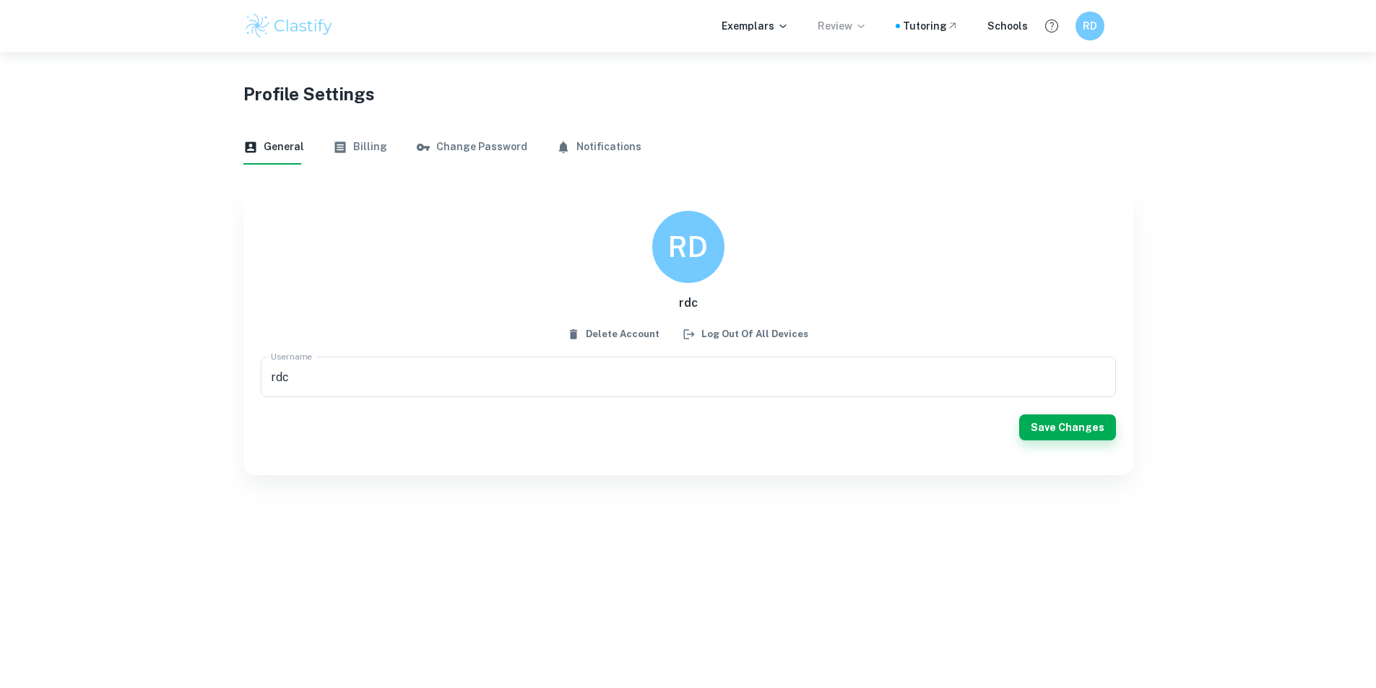
click at [853, 21] on p "Review" at bounding box center [842, 26] width 49 height 16
click at [798, 27] on div at bounding box center [688, 344] width 1376 height 688
click at [772, 24] on p "Exemplars" at bounding box center [755, 26] width 67 height 16
